Goal: Navigation & Orientation: Find specific page/section

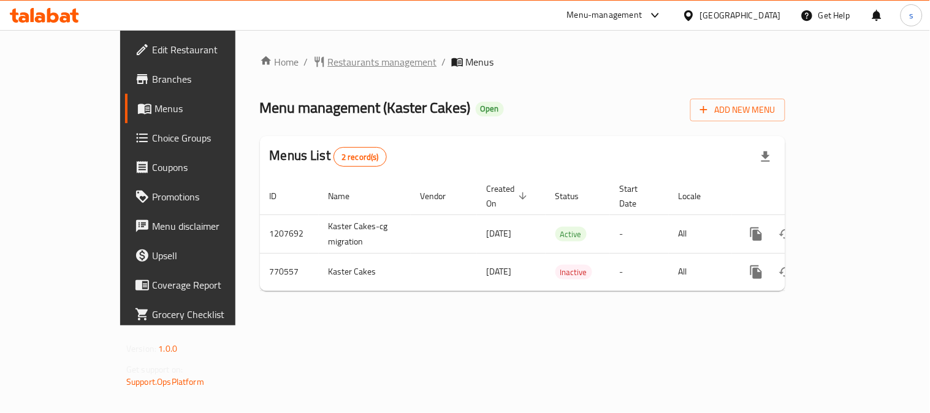
click at [328, 64] on span "Restaurants management" at bounding box center [382, 62] width 109 height 15
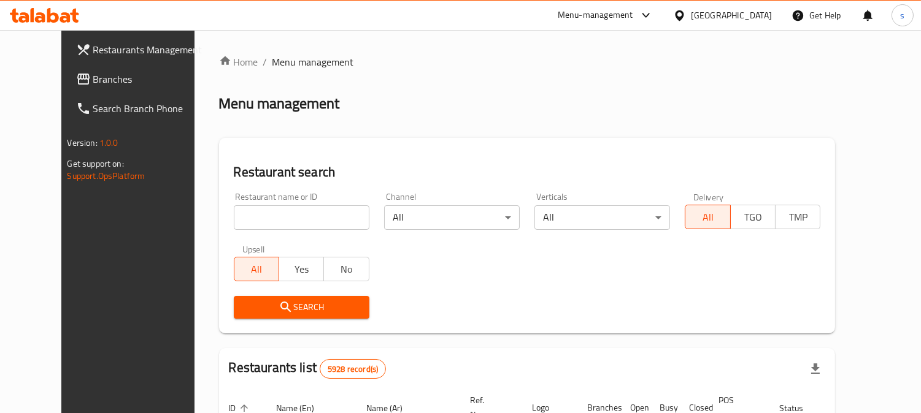
click at [93, 74] on span "Branches" at bounding box center [149, 79] width 112 height 15
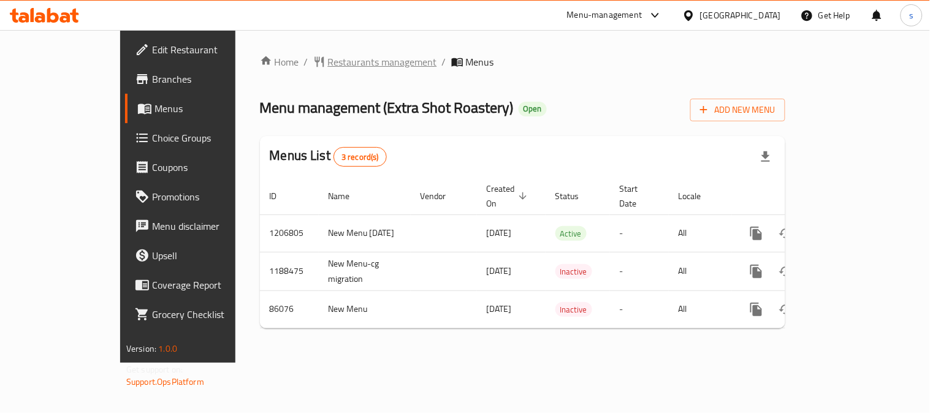
click at [328, 65] on span "Restaurants management" at bounding box center [382, 62] width 109 height 15
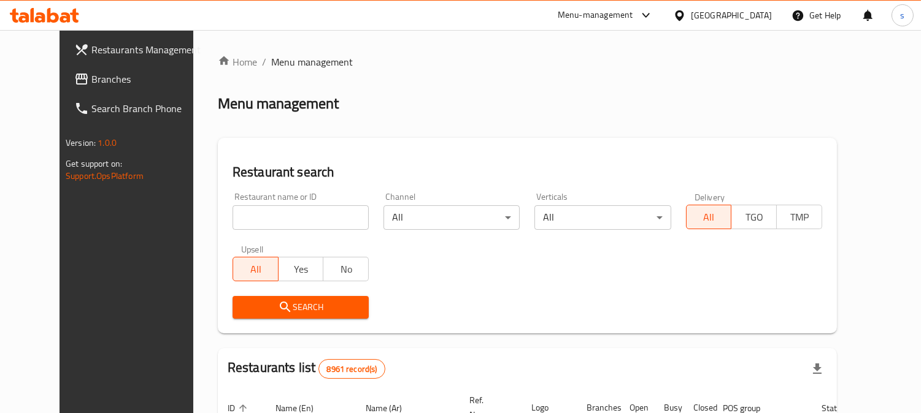
click at [91, 77] on span "Branches" at bounding box center [147, 79] width 112 height 15
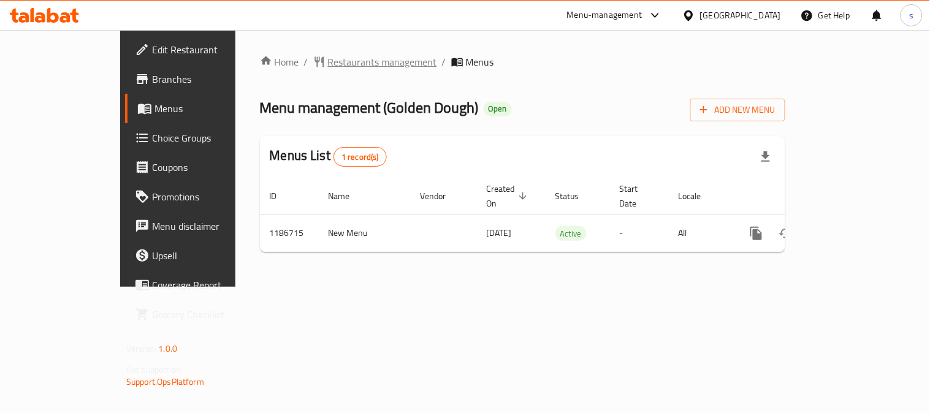
click at [328, 55] on span "Restaurants management" at bounding box center [382, 62] width 109 height 15
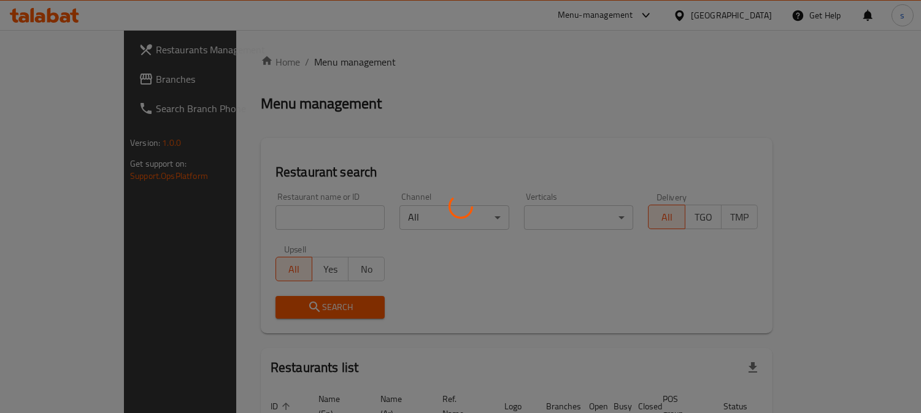
click at [287, 58] on div at bounding box center [460, 206] width 921 height 413
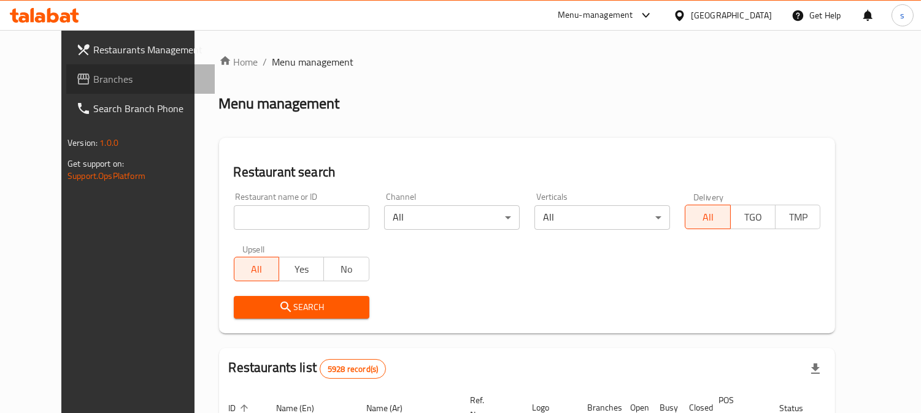
click at [93, 80] on span "Branches" at bounding box center [149, 79] width 112 height 15
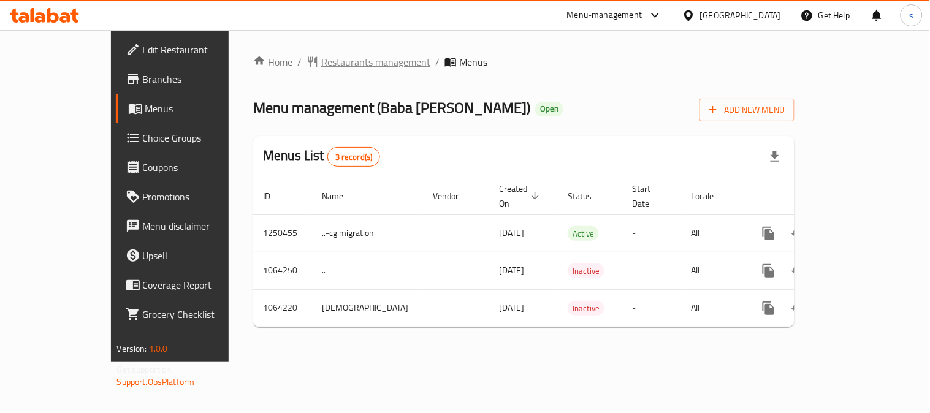
click at [321, 69] on span "Restaurants management" at bounding box center [375, 62] width 109 height 15
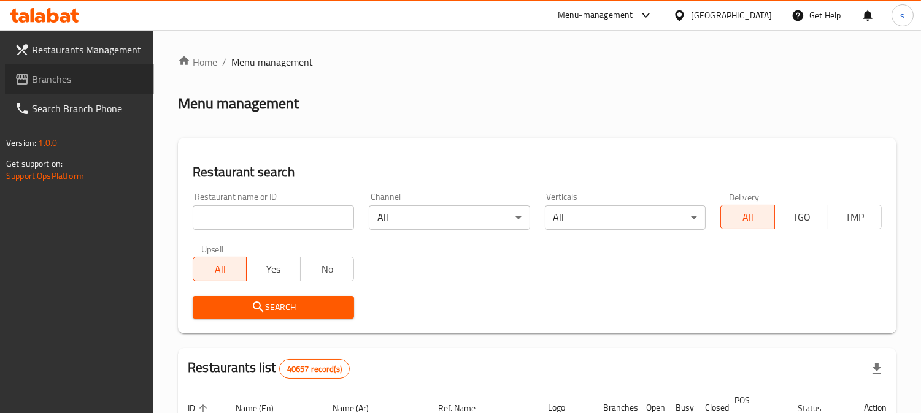
click at [57, 74] on span "Branches" at bounding box center [88, 79] width 112 height 15
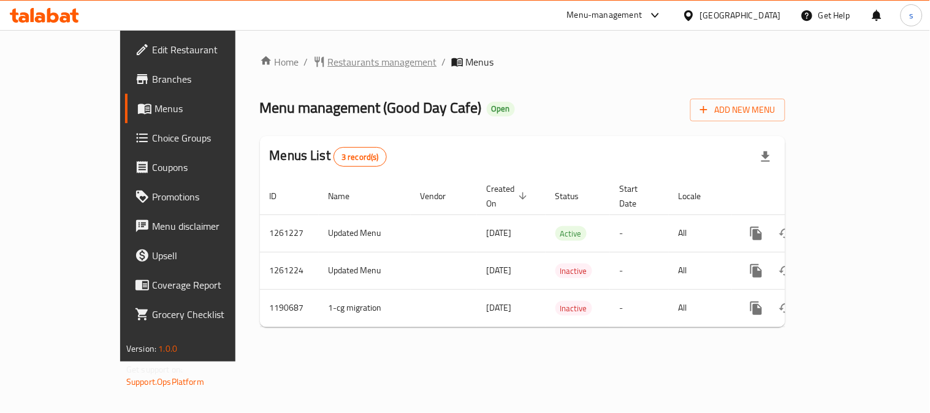
click at [328, 64] on span "Restaurants management" at bounding box center [382, 62] width 109 height 15
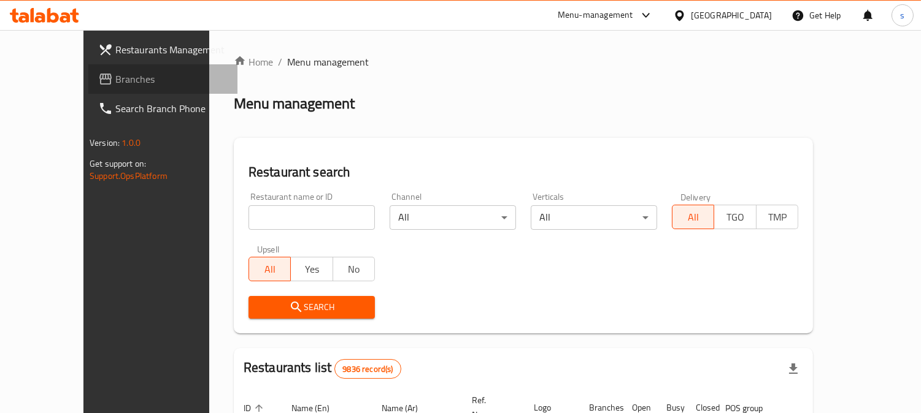
click at [115, 75] on span "Branches" at bounding box center [171, 79] width 112 height 15
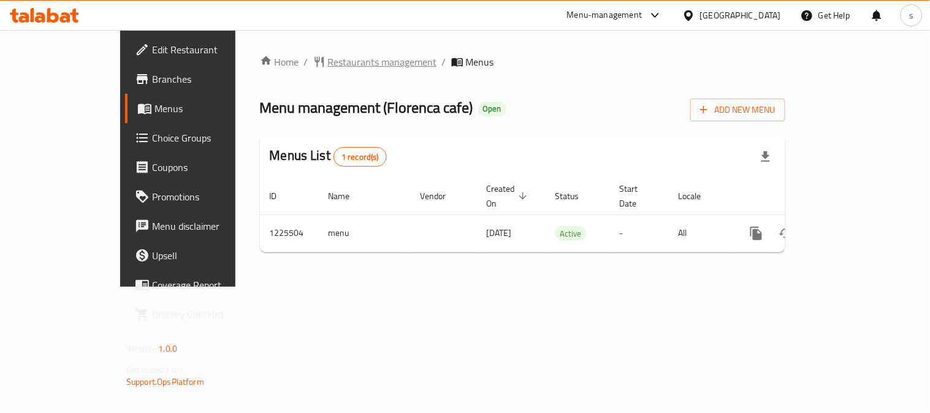
click at [328, 66] on span "Restaurants management" at bounding box center [382, 62] width 109 height 15
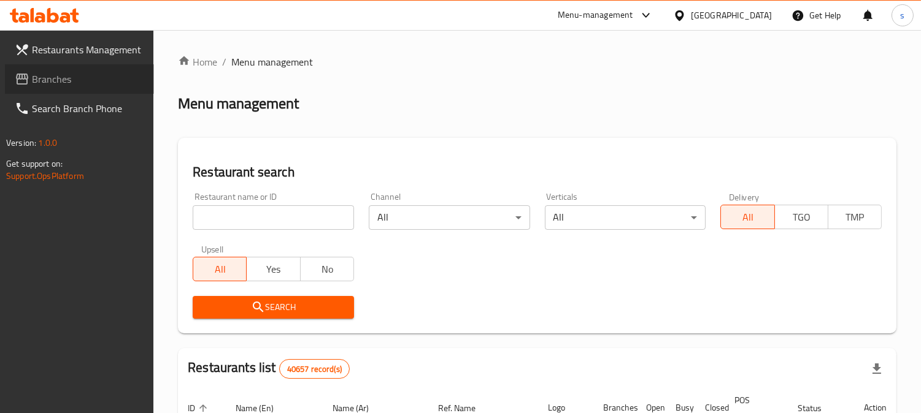
click at [56, 74] on span "Branches" at bounding box center [88, 79] width 112 height 15
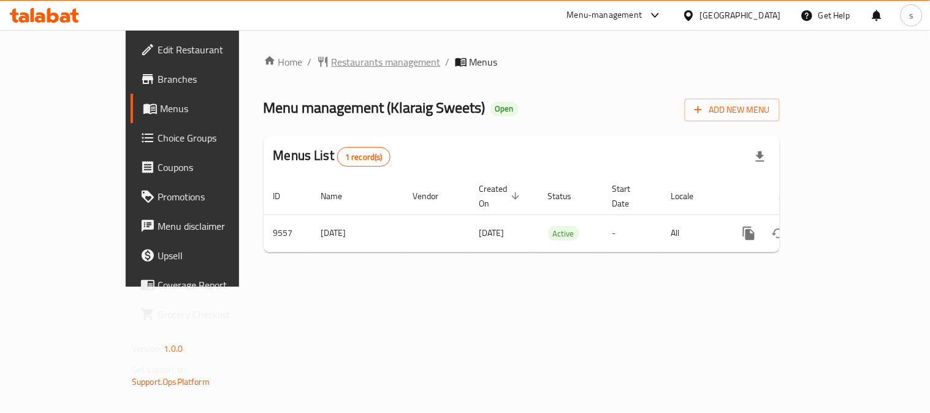
click at [332, 61] on span "Restaurants management" at bounding box center [386, 62] width 109 height 15
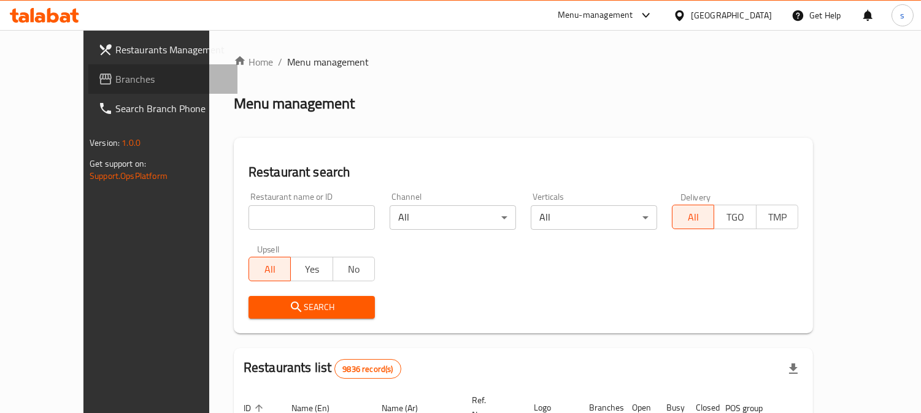
drag, startPoint x: 69, startPoint y: 74, endPoint x: 58, endPoint y: 86, distance: 16.5
click at [115, 74] on span "Branches" at bounding box center [171, 79] width 112 height 15
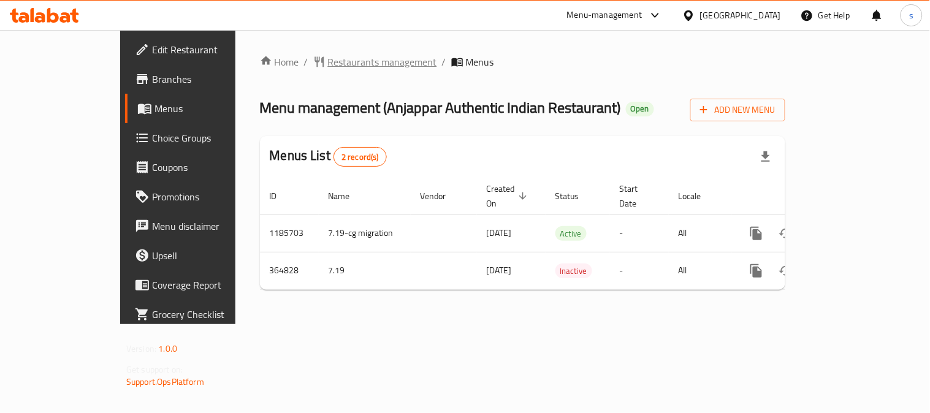
click at [328, 63] on span "Restaurants management" at bounding box center [382, 62] width 109 height 15
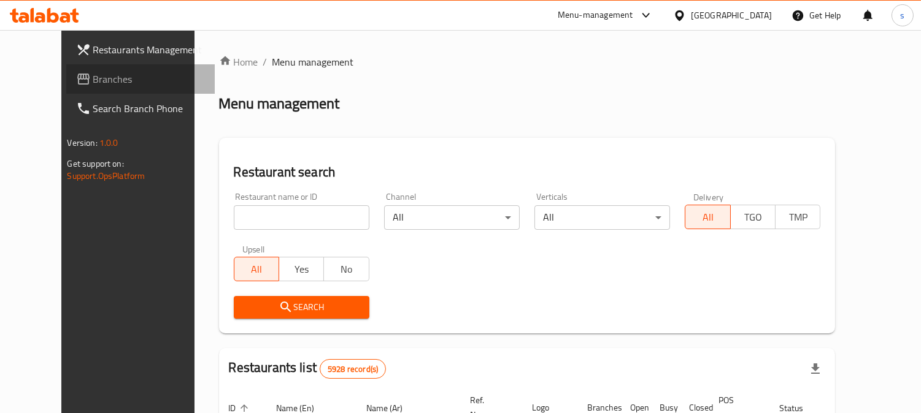
click at [94, 86] on span "Branches" at bounding box center [149, 79] width 112 height 15
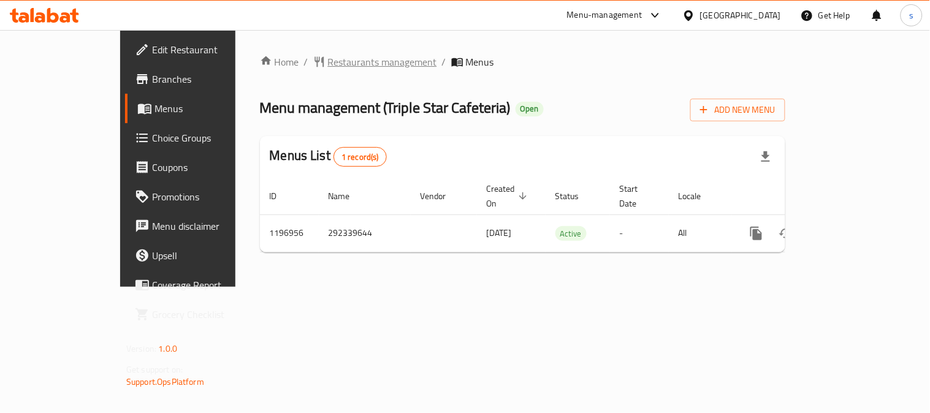
click at [328, 59] on span "Restaurants management" at bounding box center [382, 62] width 109 height 15
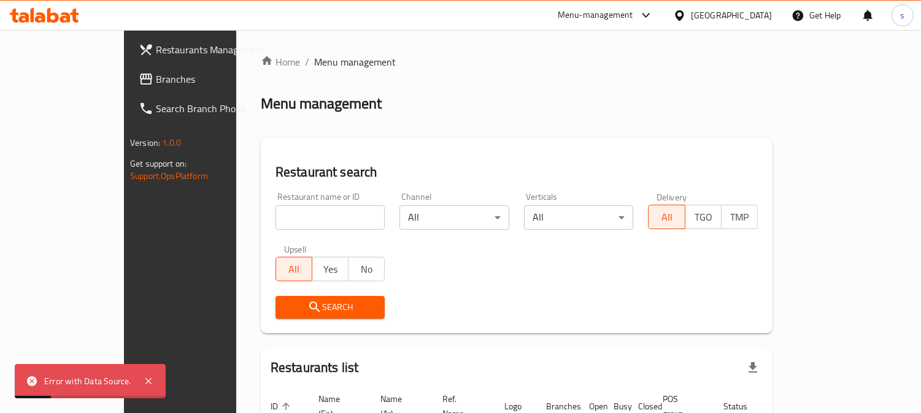
click at [156, 81] on span "Branches" at bounding box center [212, 79] width 112 height 15
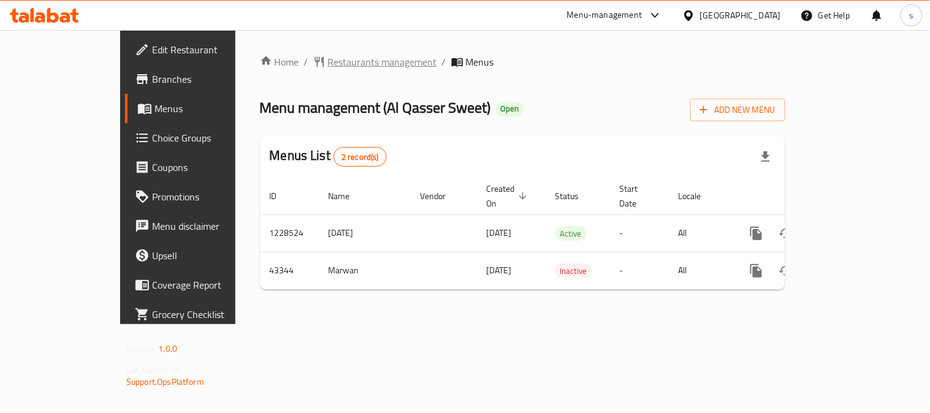
click at [328, 56] on span "Restaurants management" at bounding box center [382, 62] width 109 height 15
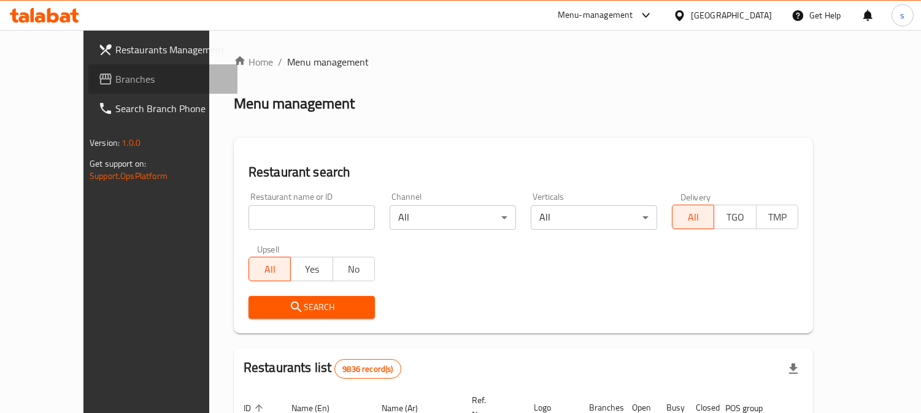
click at [115, 83] on span "Branches" at bounding box center [171, 79] width 112 height 15
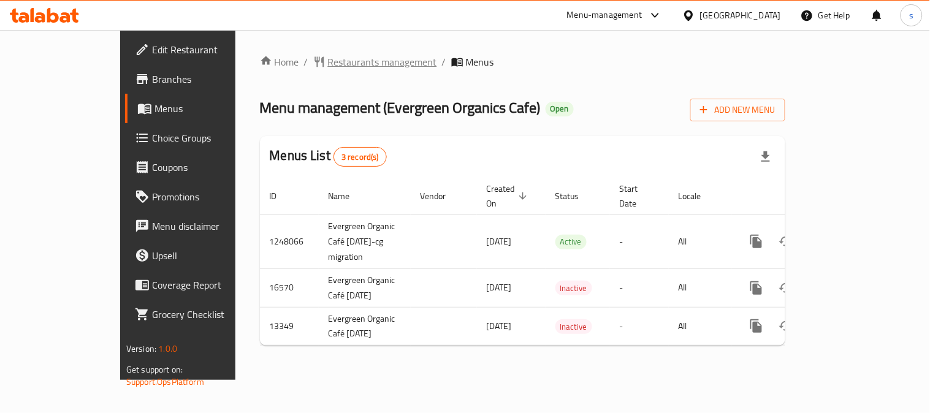
click at [328, 63] on span "Restaurants management" at bounding box center [382, 62] width 109 height 15
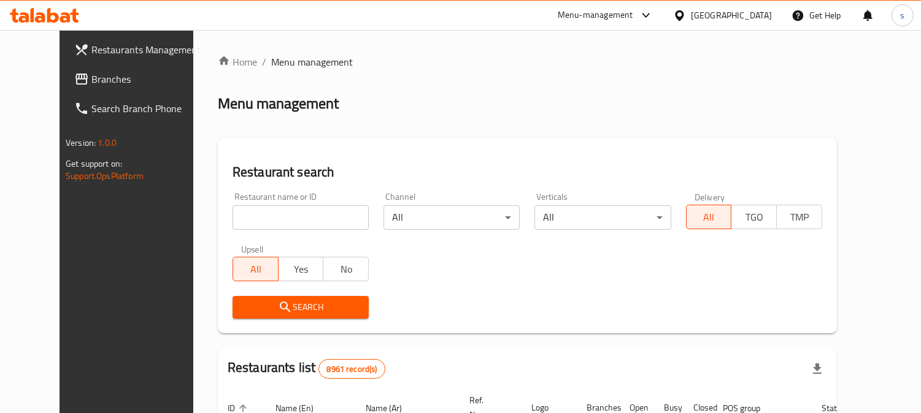
click at [91, 83] on span "Branches" at bounding box center [147, 79] width 112 height 15
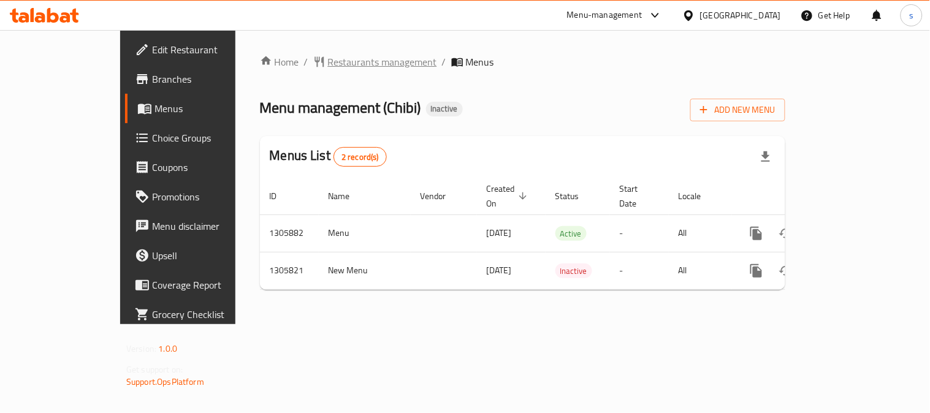
click at [331, 59] on span "Restaurants management" at bounding box center [382, 62] width 109 height 15
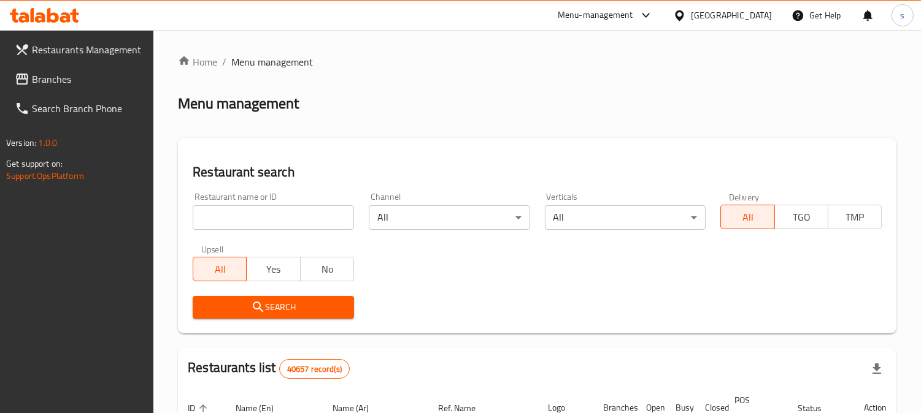
click at [40, 72] on span "Branches" at bounding box center [88, 79] width 112 height 15
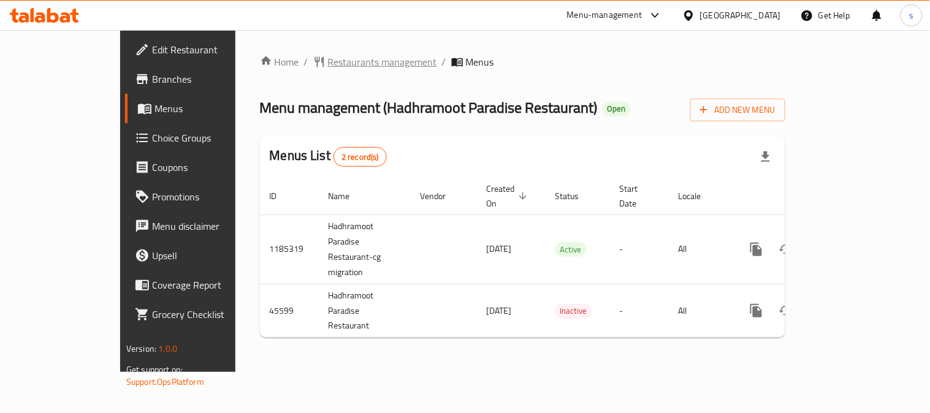
click at [328, 69] on span "Restaurants management" at bounding box center [382, 62] width 109 height 15
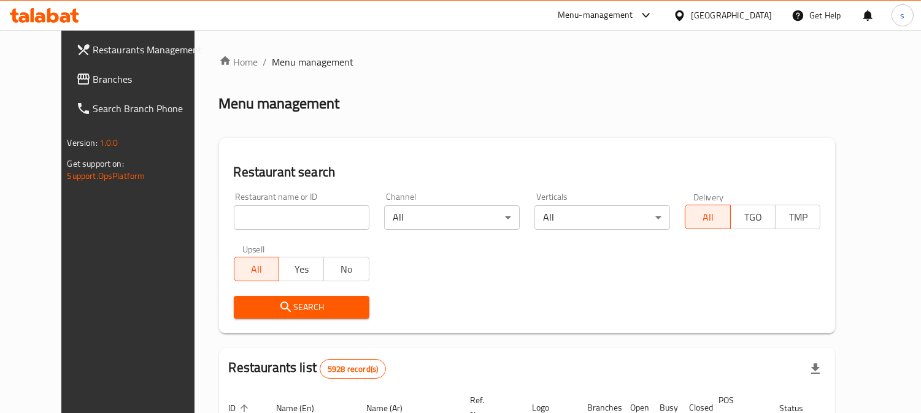
click at [93, 83] on span "Branches" at bounding box center [149, 79] width 112 height 15
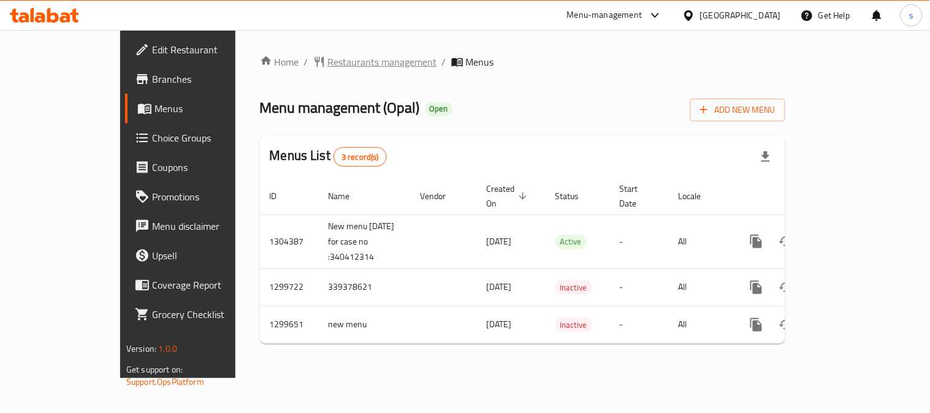
click at [328, 62] on span "Restaurants management" at bounding box center [382, 62] width 109 height 15
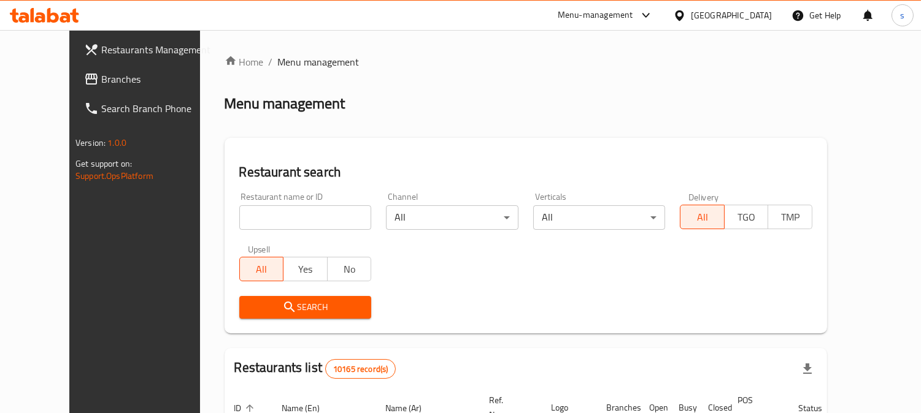
drag, startPoint x: 38, startPoint y: 83, endPoint x: 5, endPoint y: 90, distance: 33.7
click at [101, 83] on span "Branches" at bounding box center [157, 79] width 112 height 15
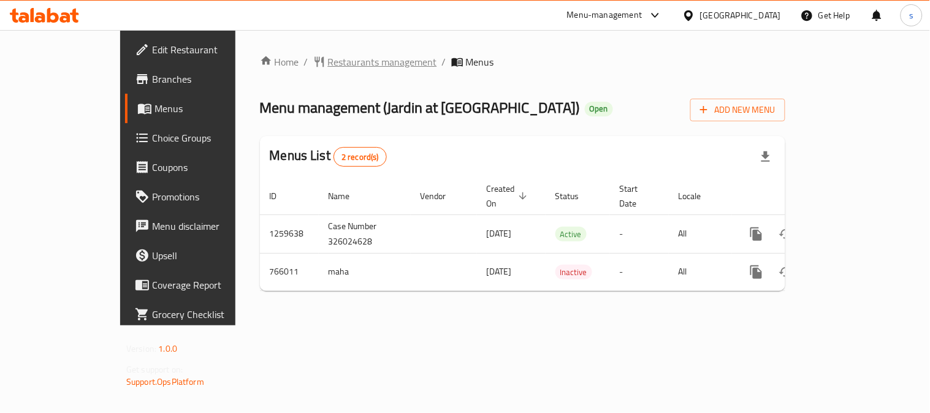
click at [328, 59] on span "Restaurants management" at bounding box center [382, 62] width 109 height 15
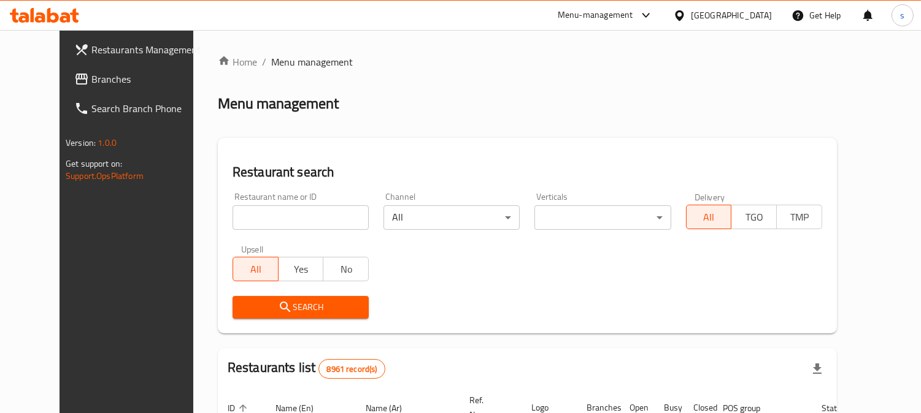
click at [74, 72] on icon at bounding box center [81, 79] width 15 height 15
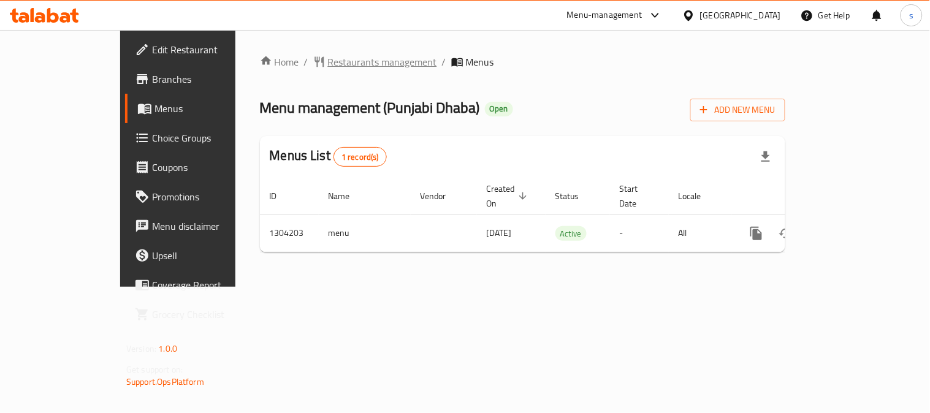
click at [328, 65] on span "Restaurants management" at bounding box center [382, 62] width 109 height 15
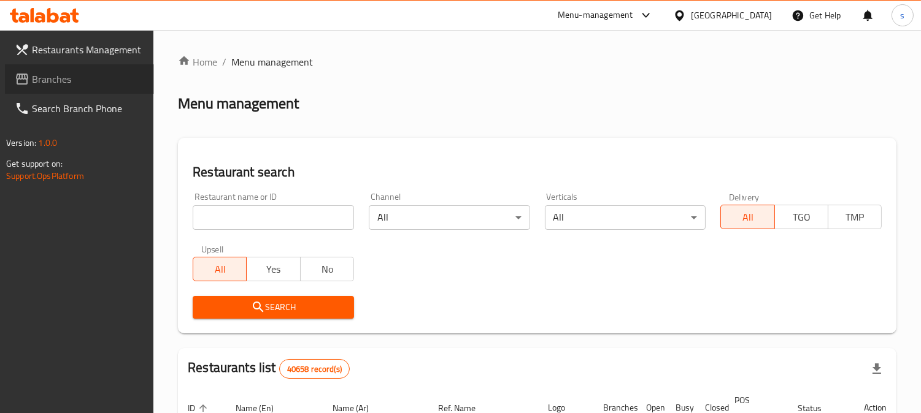
click at [69, 83] on span "Branches" at bounding box center [88, 79] width 112 height 15
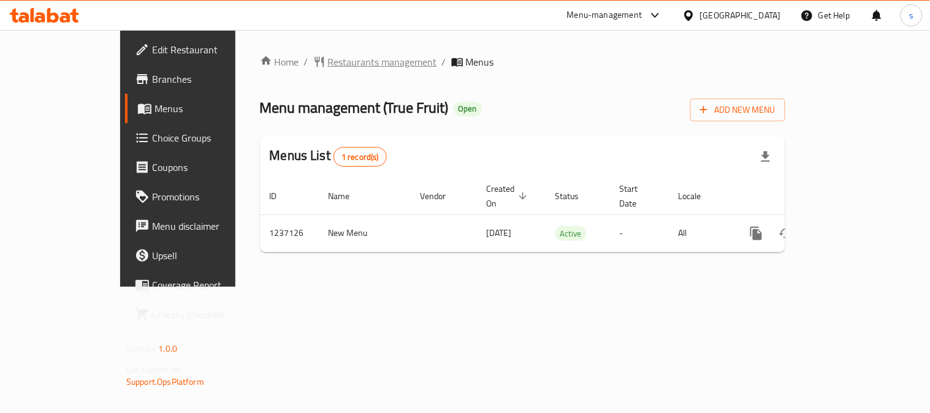
click at [328, 58] on span "Restaurants management" at bounding box center [382, 62] width 109 height 15
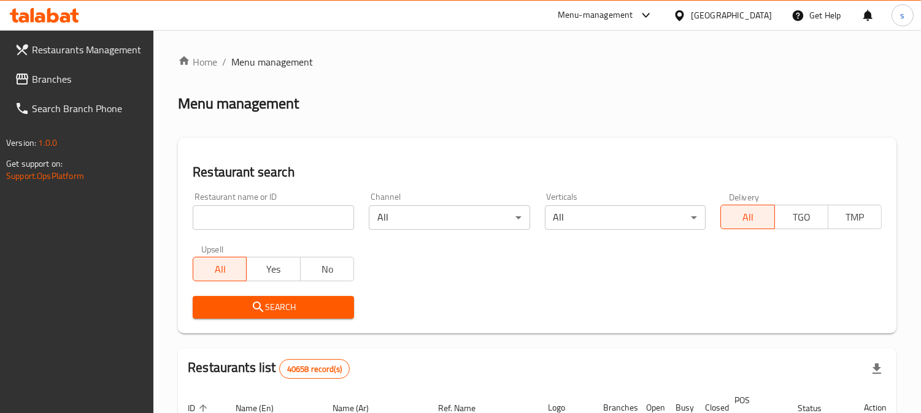
click at [27, 66] on link "Branches" at bounding box center [79, 78] width 149 height 29
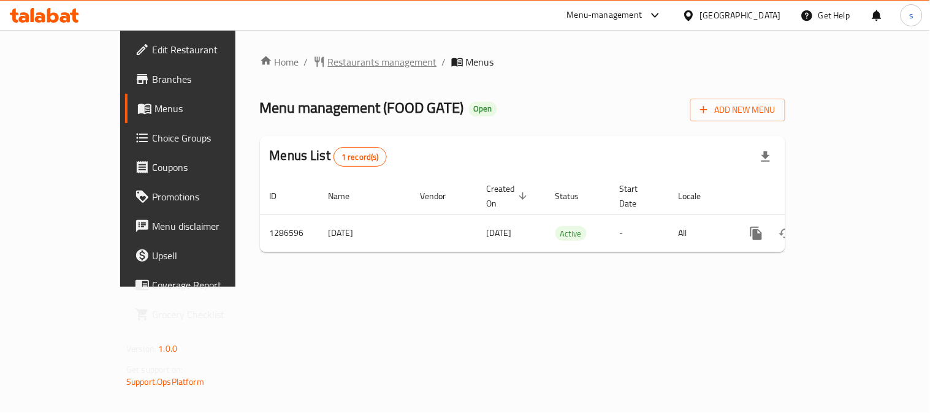
click at [328, 67] on span "Restaurants management" at bounding box center [382, 62] width 109 height 15
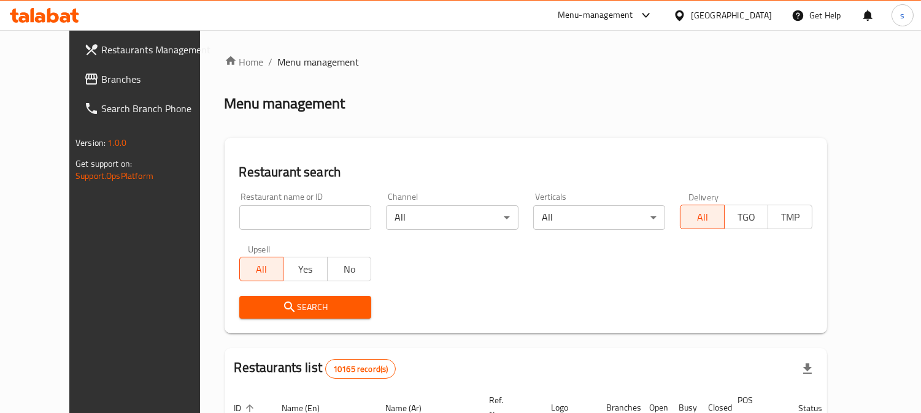
click at [101, 77] on span "Branches" at bounding box center [157, 79] width 112 height 15
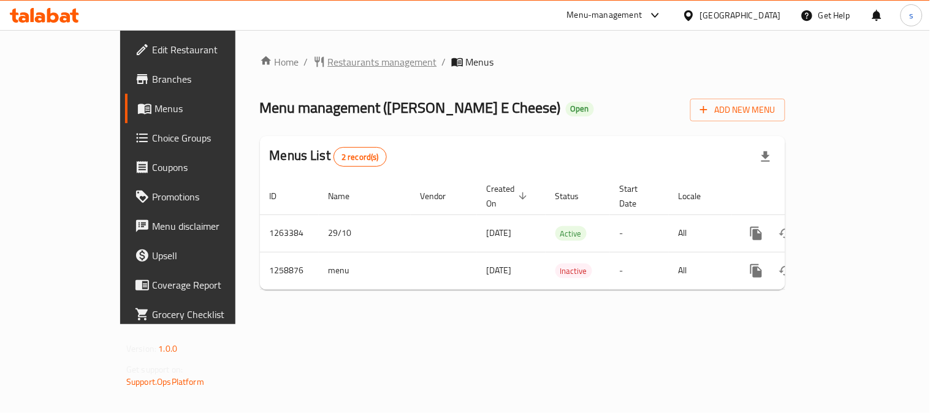
click at [328, 58] on span "Restaurants management" at bounding box center [382, 62] width 109 height 15
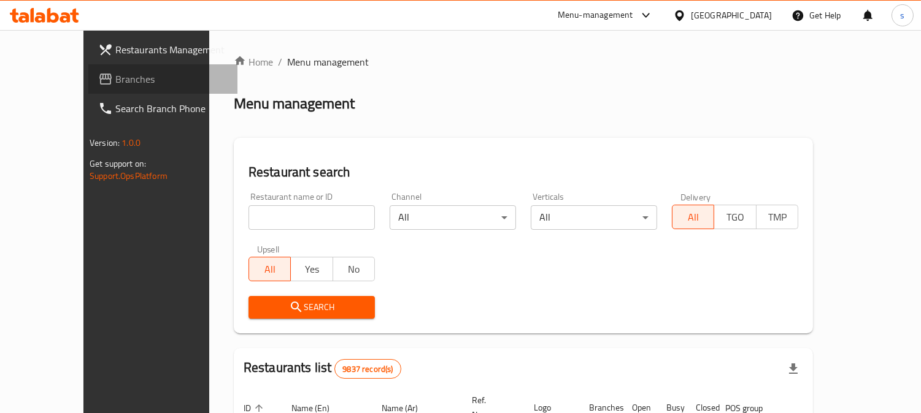
click at [115, 79] on span "Branches" at bounding box center [171, 79] width 112 height 15
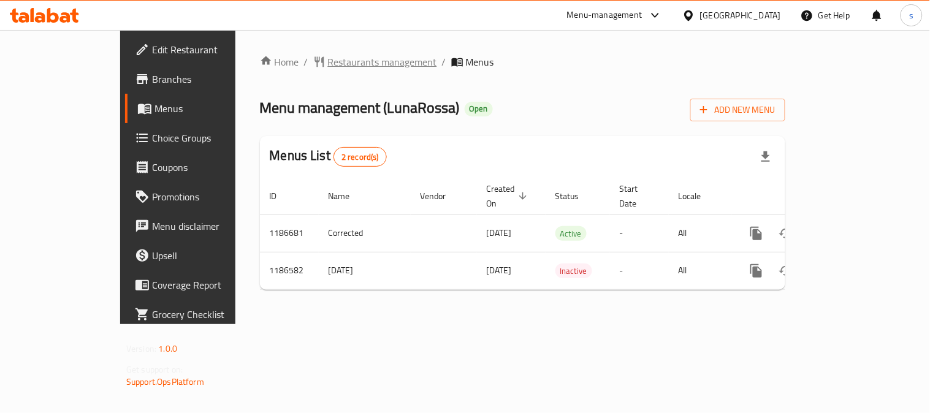
click at [336, 69] on span "Restaurants management" at bounding box center [382, 62] width 109 height 15
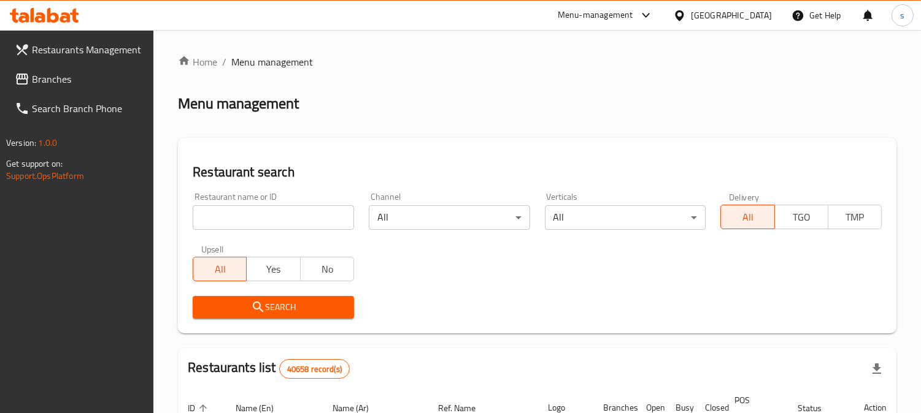
click at [58, 75] on span "Branches" at bounding box center [88, 79] width 112 height 15
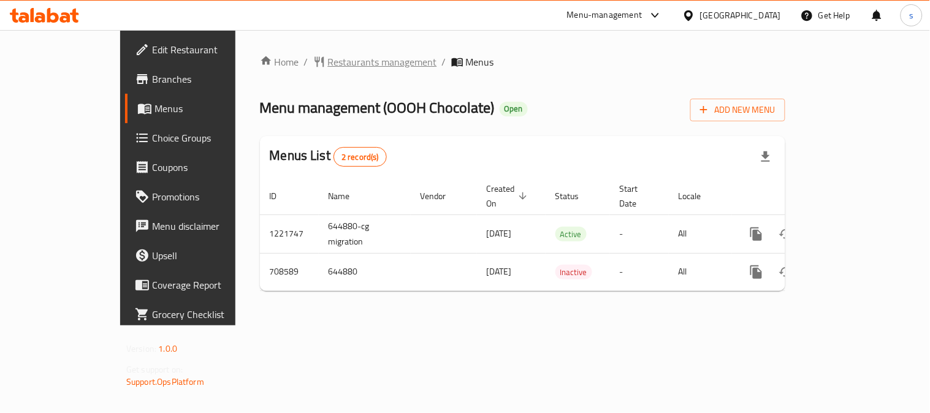
click at [328, 66] on span "Restaurants management" at bounding box center [382, 62] width 109 height 15
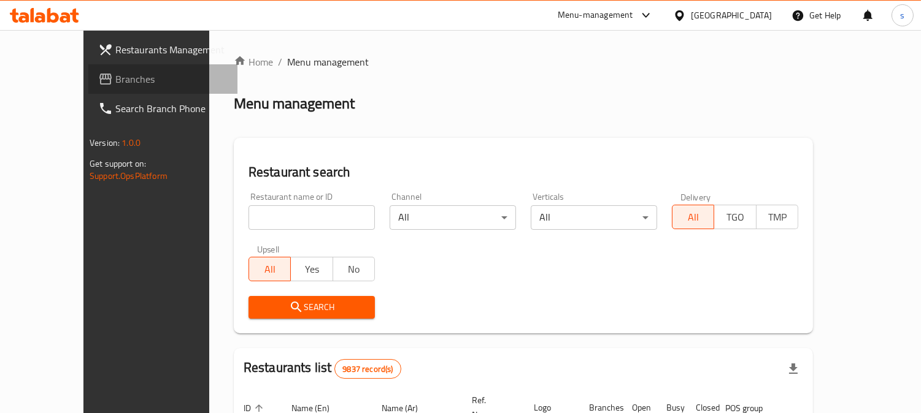
click at [115, 80] on span "Branches" at bounding box center [171, 79] width 112 height 15
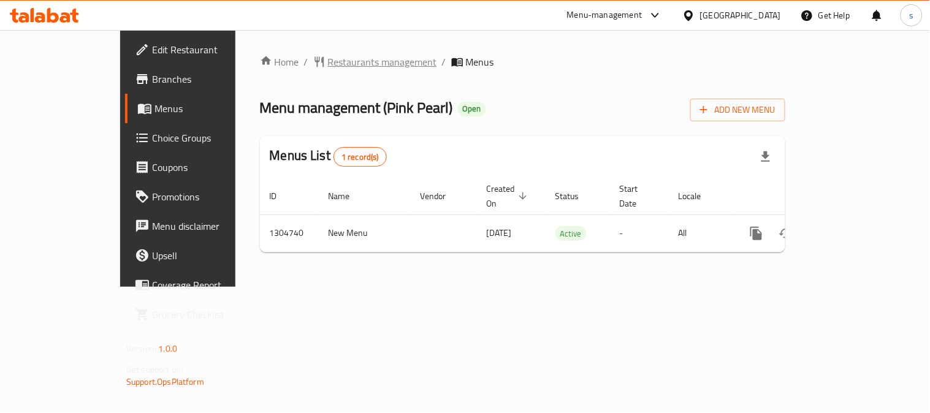
click at [328, 59] on span "Restaurants management" at bounding box center [382, 62] width 109 height 15
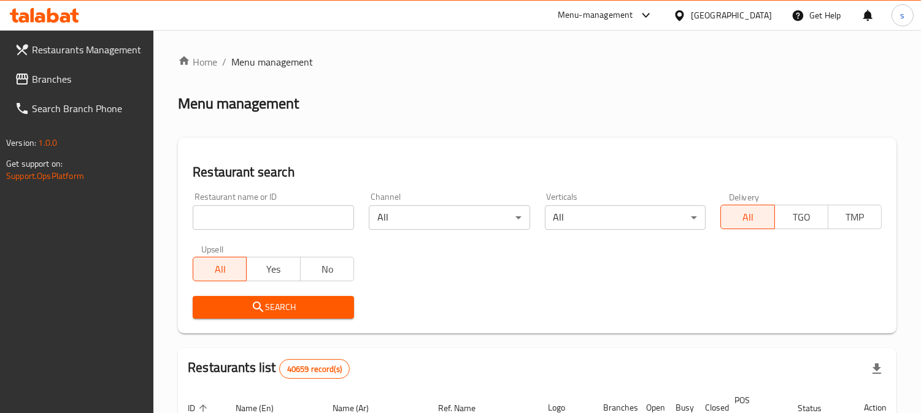
drag, startPoint x: 71, startPoint y: 83, endPoint x: 70, endPoint y: 72, distance: 11.1
click at [71, 82] on span "Branches" at bounding box center [88, 79] width 112 height 15
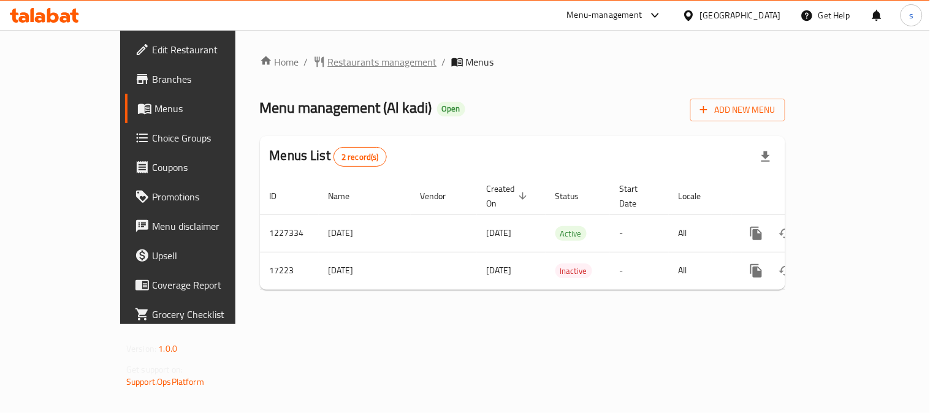
click at [328, 60] on span "Restaurants management" at bounding box center [382, 62] width 109 height 15
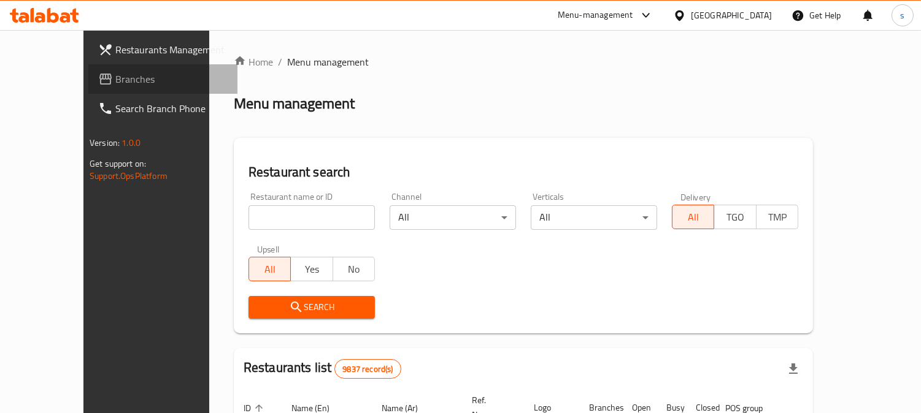
click at [115, 82] on span "Branches" at bounding box center [171, 79] width 112 height 15
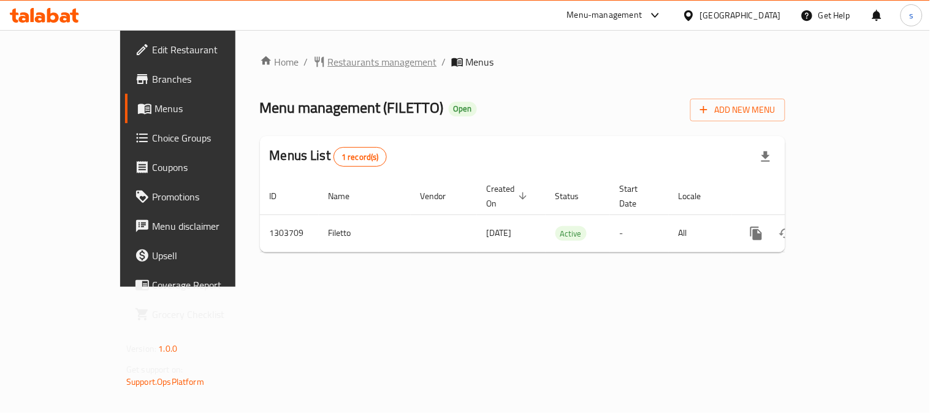
click at [327, 52] on div "Home / Restaurants management / Menus Menu management ( FILETTO ) Open Add New …" at bounding box center [523, 158] width 575 height 257
click at [328, 60] on span "Restaurants management" at bounding box center [382, 62] width 109 height 15
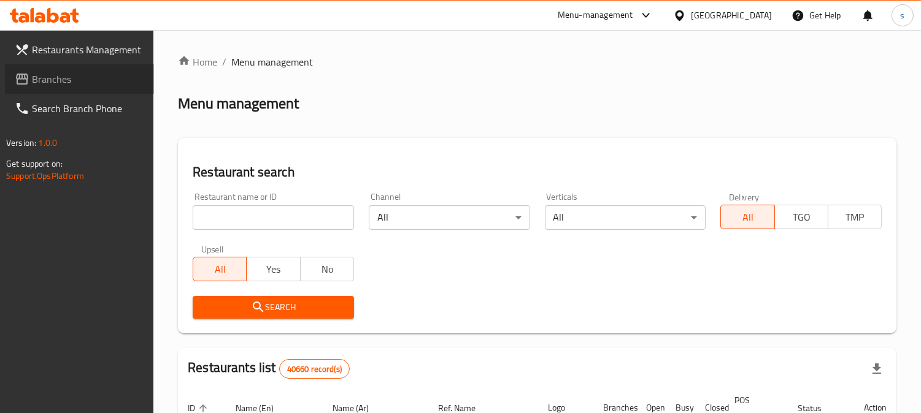
click at [63, 74] on span "Branches" at bounding box center [88, 79] width 112 height 15
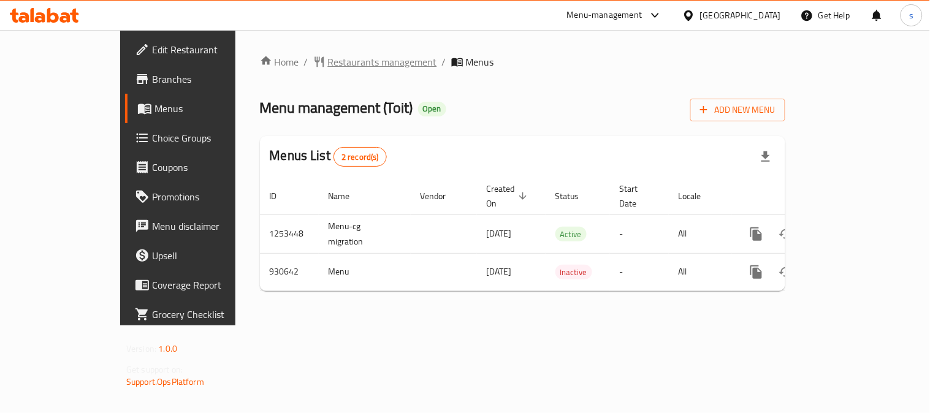
click at [328, 59] on span "Restaurants management" at bounding box center [382, 62] width 109 height 15
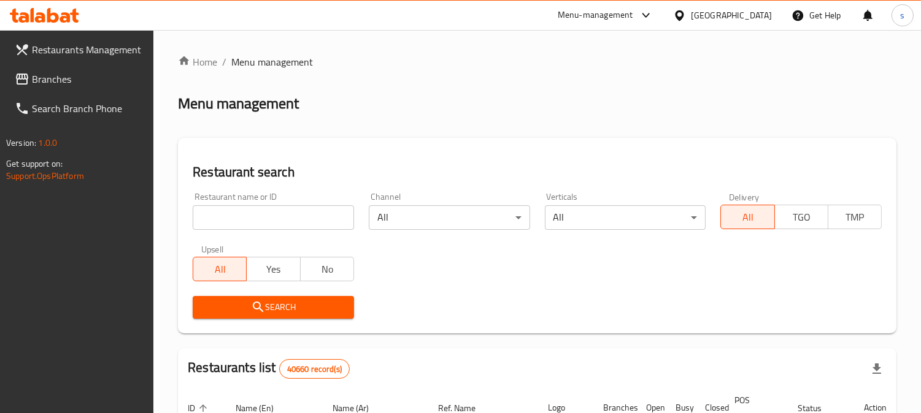
click at [56, 86] on span "Branches" at bounding box center [88, 79] width 112 height 15
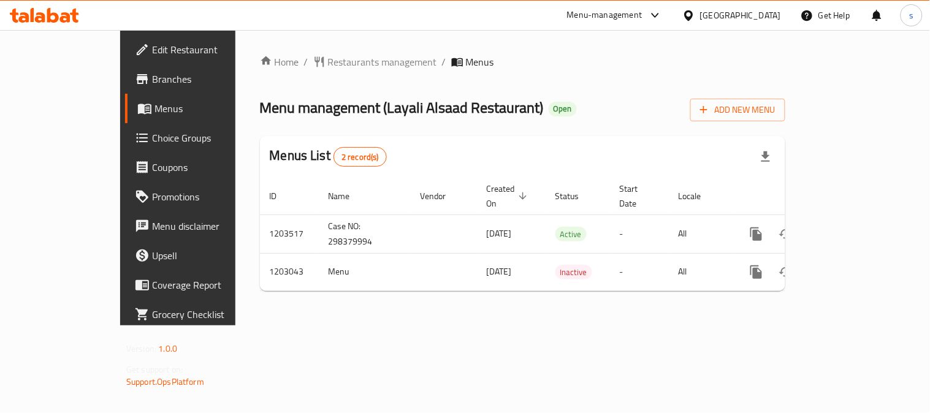
click at [336, 71] on div "Home / Restaurants management / Menus Menu management ( [PERSON_NAME] Restauran…" at bounding box center [523, 178] width 526 height 247
click at [328, 67] on span "Restaurants management" at bounding box center [382, 62] width 109 height 15
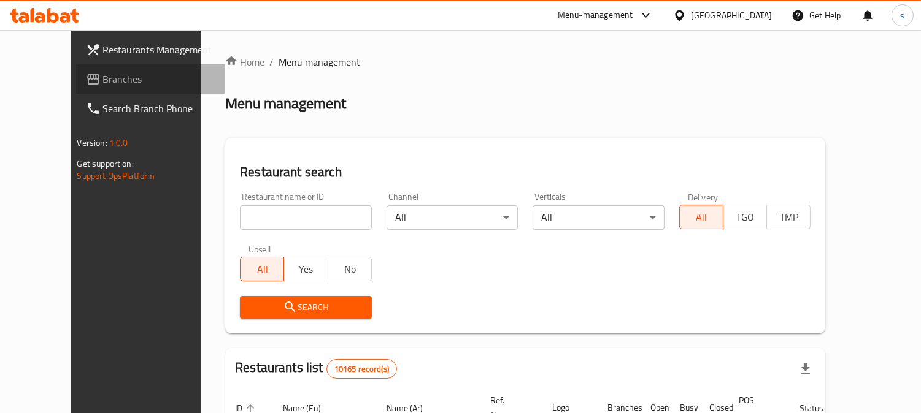
click at [103, 80] on span "Branches" at bounding box center [159, 79] width 112 height 15
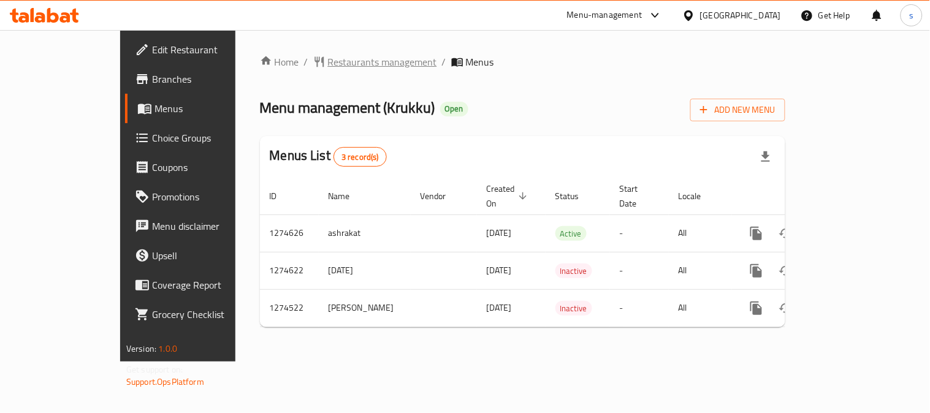
click at [328, 66] on span "Restaurants management" at bounding box center [382, 62] width 109 height 15
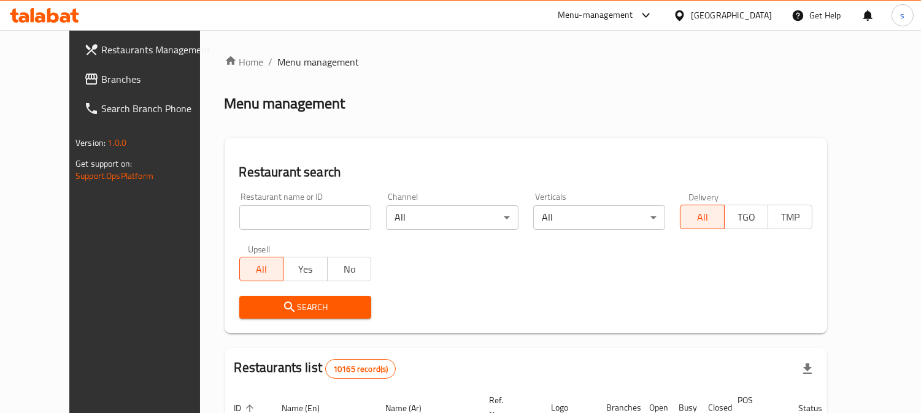
click at [101, 86] on span "Branches" at bounding box center [157, 79] width 112 height 15
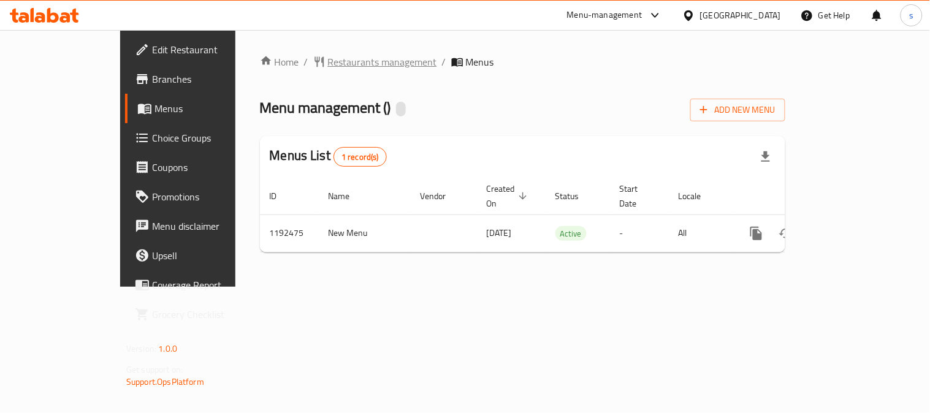
click at [328, 58] on span "Restaurants management" at bounding box center [382, 62] width 109 height 15
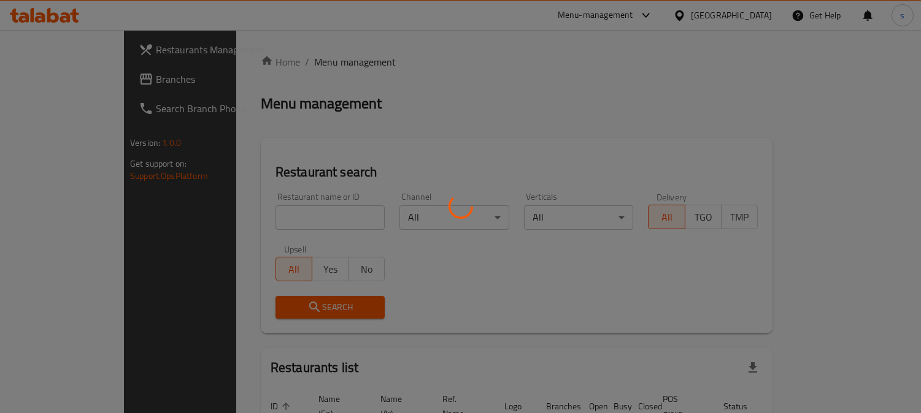
click at [50, 76] on div at bounding box center [460, 206] width 921 height 413
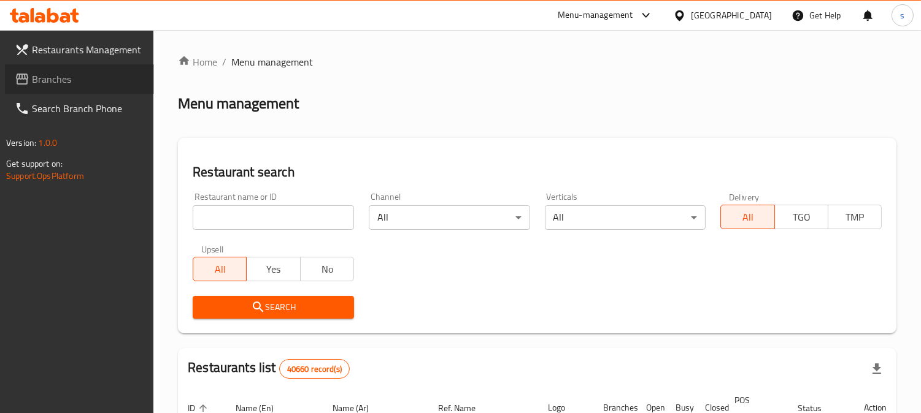
click at [67, 81] on span "Branches" at bounding box center [88, 79] width 112 height 15
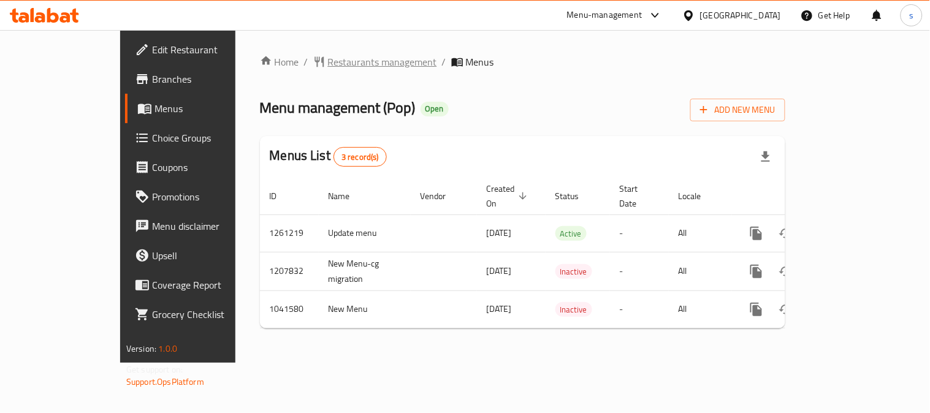
click at [328, 64] on span "Restaurants management" at bounding box center [382, 62] width 109 height 15
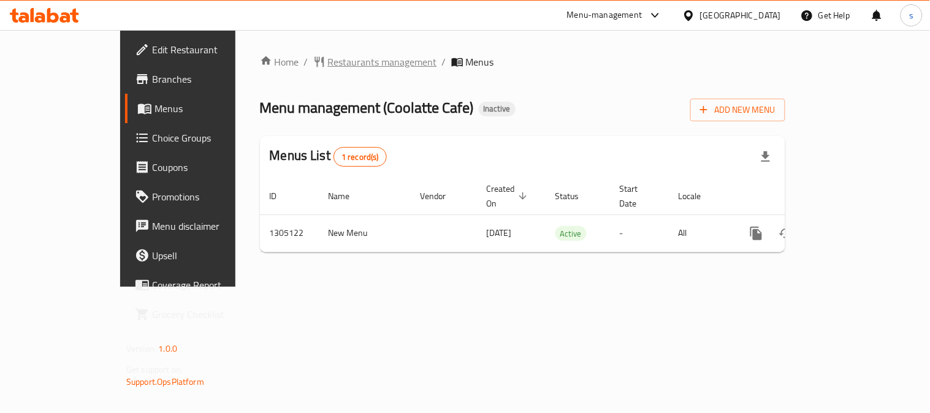
click at [328, 62] on span "Restaurants management" at bounding box center [382, 62] width 109 height 15
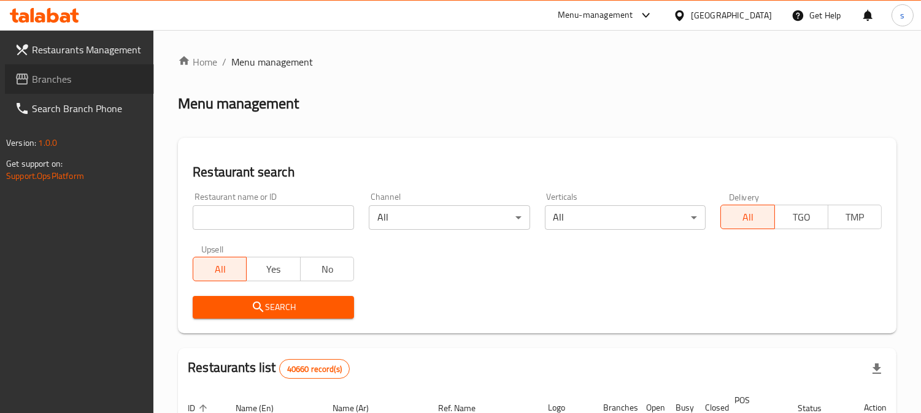
click at [55, 82] on span "Branches" at bounding box center [88, 79] width 112 height 15
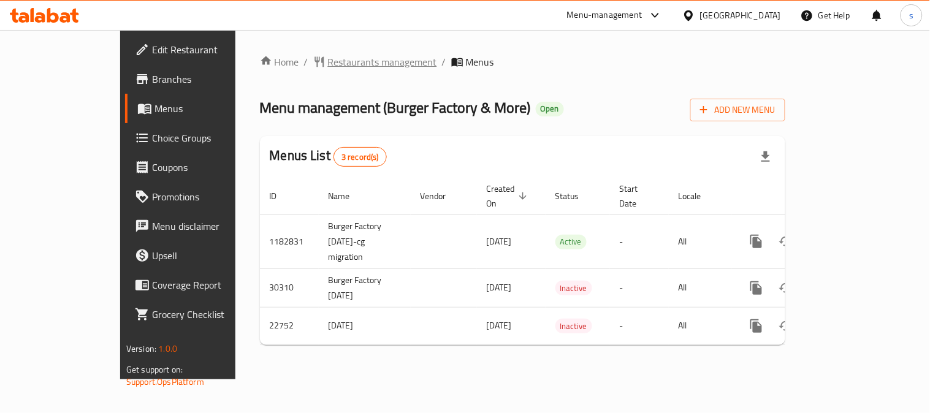
click at [328, 69] on span "Restaurants management" at bounding box center [382, 62] width 109 height 15
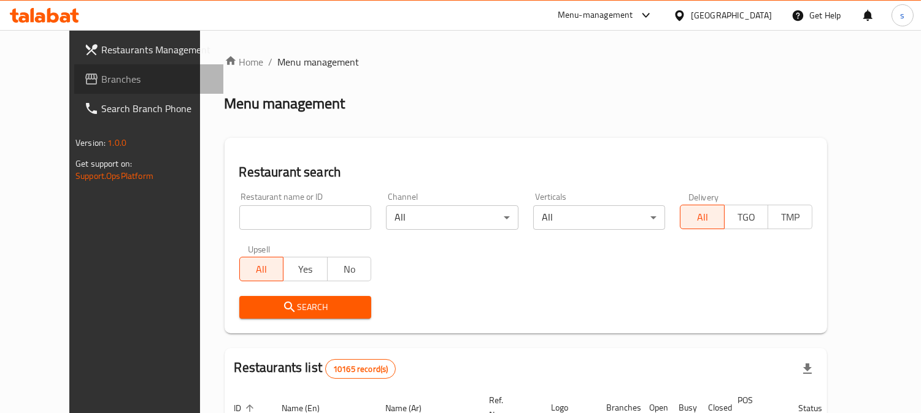
click at [101, 72] on span "Branches" at bounding box center [157, 79] width 112 height 15
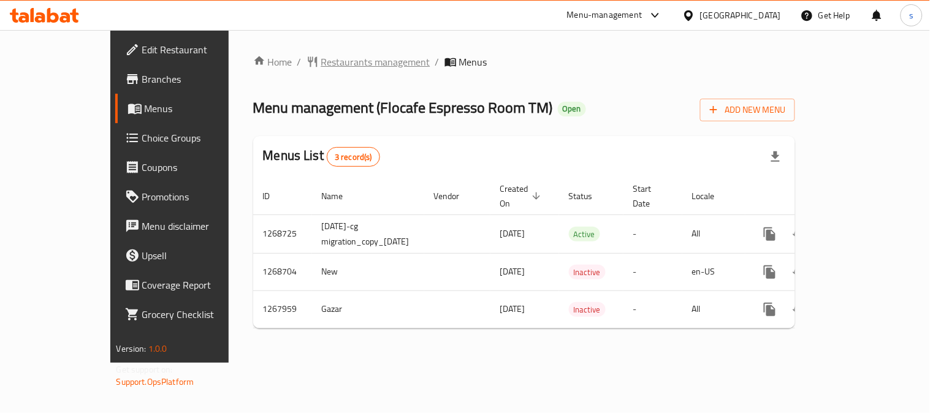
click at [321, 58] on span "Restaurants management" at bounding box center [375, 62] width 109 height 15
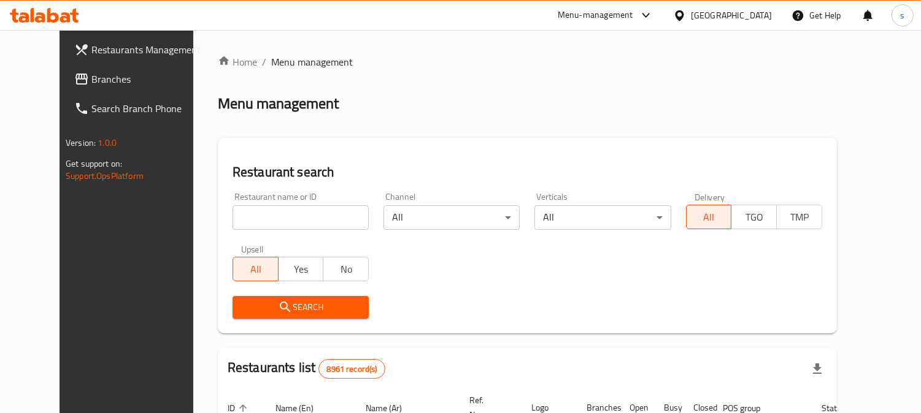
click at [91, 80] on span "Branches" at bounding box center [147, 79] width 112 height 15
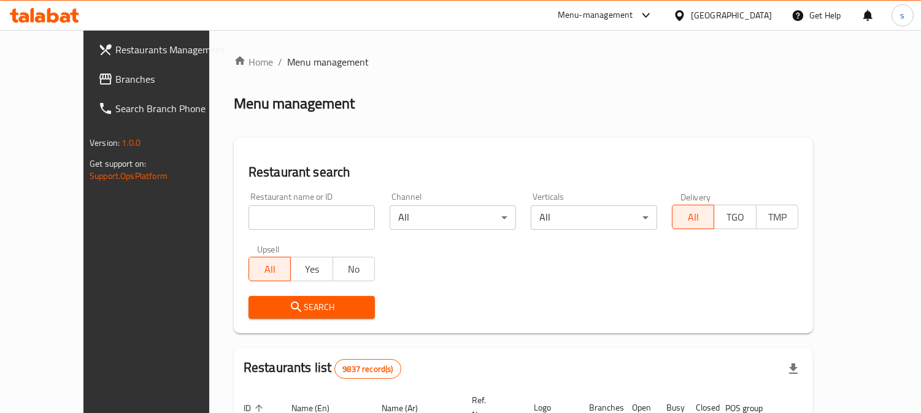
click at [115, 77] on span "Branches" at bounding box center [171, 79] width 112 height 15
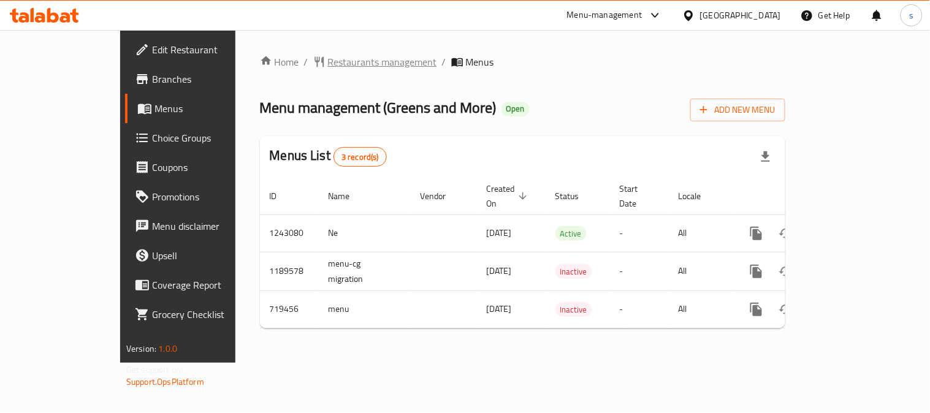
click at [328, 63] on span "Restaurants management" at bounding box center [382, 62] width 109 height 15
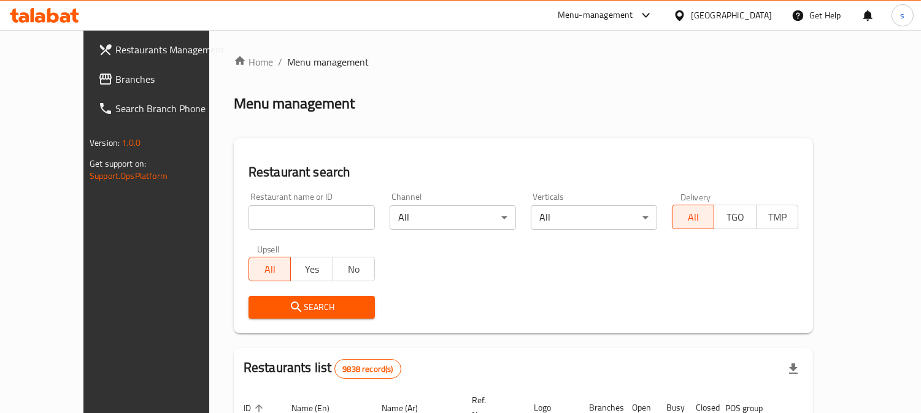
click at [78, 79] on div at bounding box center [460, 206] width 921 height 413
click at [115, 79] on span "Branches" at bounding box center [171, 79] width 112 height 15
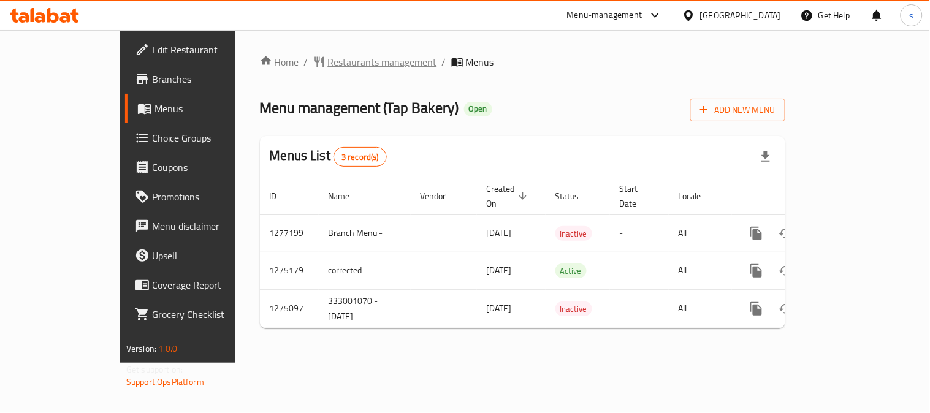
click at [328, 66] on span "Restaurants management" at bounding box center [382, 62] width 109 height 15
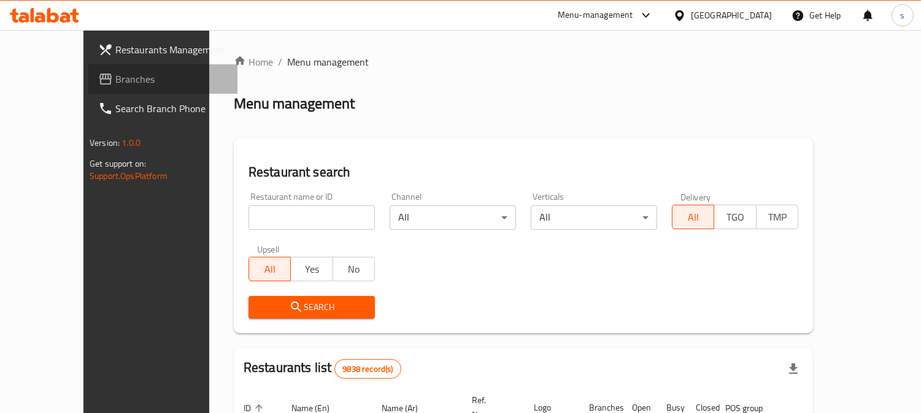
click at [115, 80] on span "Branches" at bounding box center [171, 79] width 112 height 15
